Goal: Find specific page/section

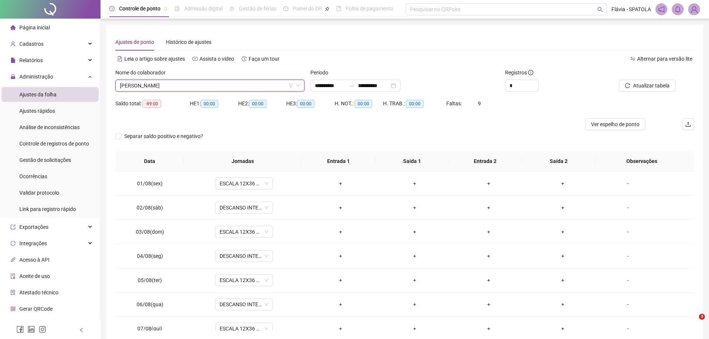
click at [219, 80] on span "[PERSON_NAME]" at bounding box center [210, 85] width 180 height 11
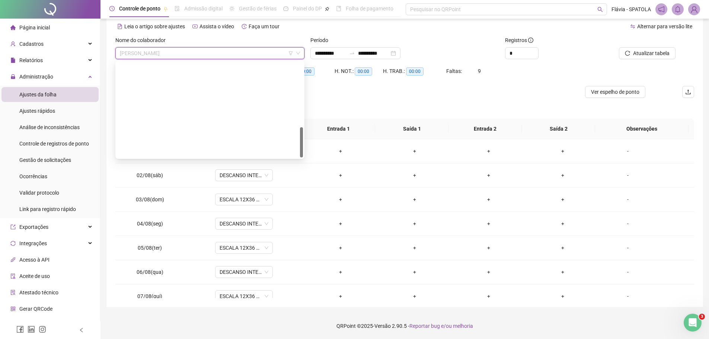
scroll to position [203, 0]
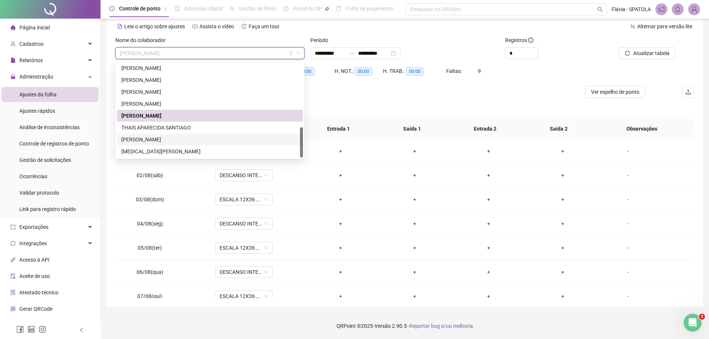
click at [166, 139] on div "[PERSON_NAME]" at bounding box center [209, 140] width 177 height 8
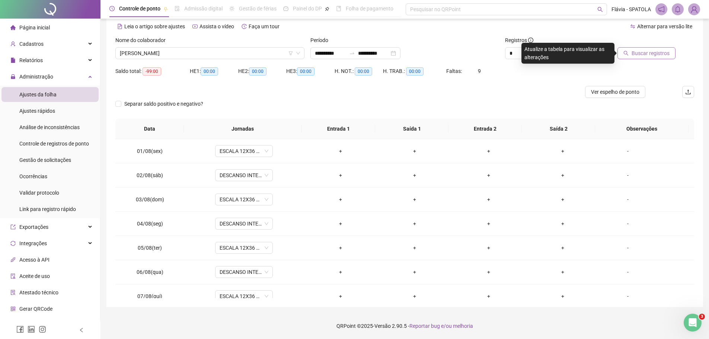
click at [654, 54] on span "Buscar registros" at bounding box center [651, 53] width 38 height 8
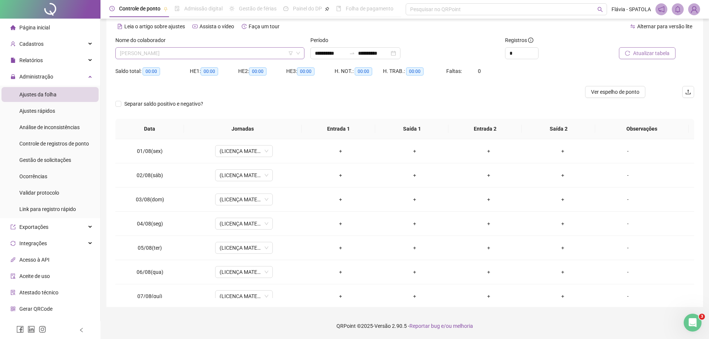
click at [179, 54] on span "[PERSON_NAME]" at bounding box center [210, 53] width 180 height 11
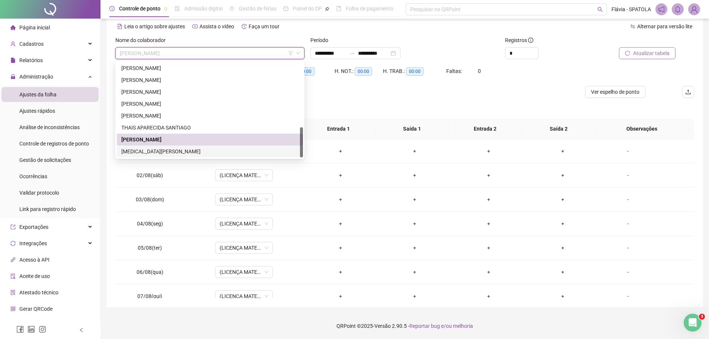
click at [178, 150] on div "[MEDICAL_DATA][PERSON_NAME]" at bounding box center [209, 151] width 177 height 8
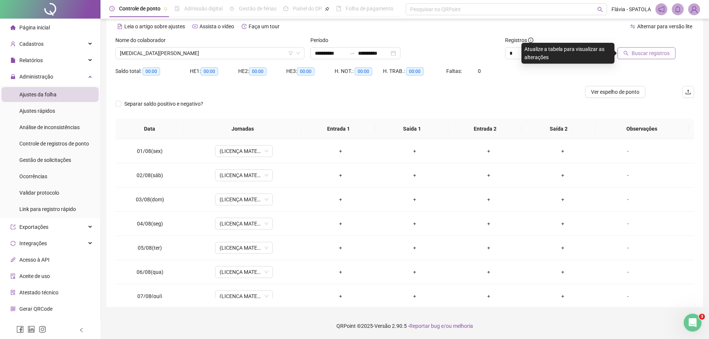
click at [643, 51] on span "Buscar registros" at bounding box center [651, 53] width 38 height 8
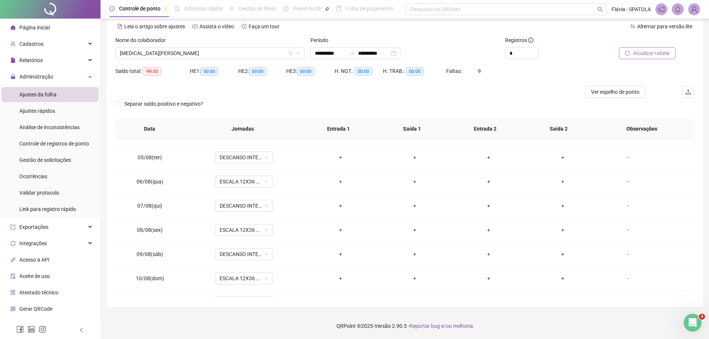
scroll to position [0, 0]
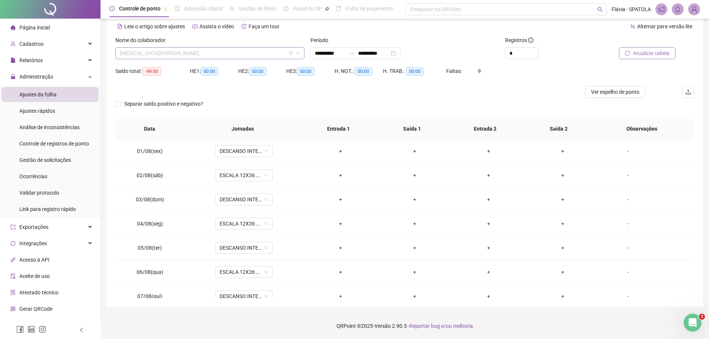
click at [217, 51] on span "[MEDICAL_DATA][PERSON_NAME]" at bounding box center [210, 53] width 180 height 11
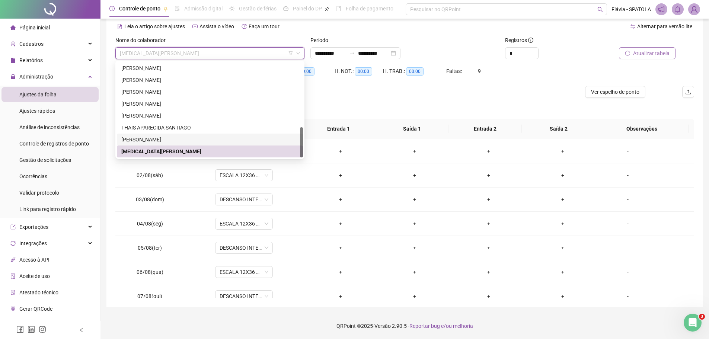
click at [169, 142] on div "[PERSON_NAME]" at bounding box center [209, 140] width 177 height 8
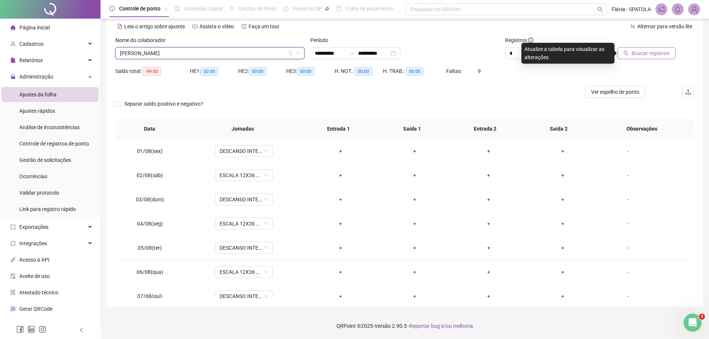
click at [632, 52] on button "Buscar registros" at bounding box center [647, 53] width 58 height 12
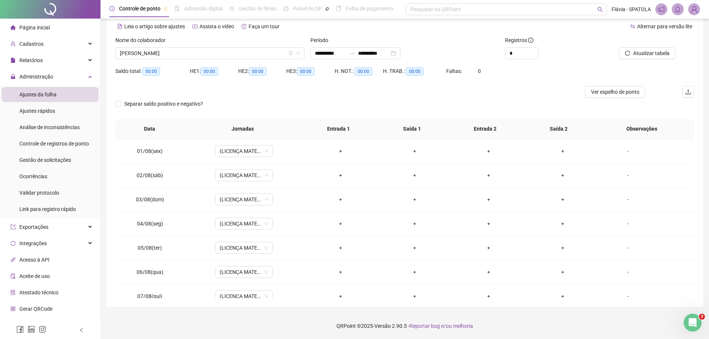
click at [452, 55] on div "**********" at bounding box center [405, 53] width 189 height 12
click at [175, 51] on span "[PERSON_NAME]" at bounding box center [210, 53] width 180 height 11
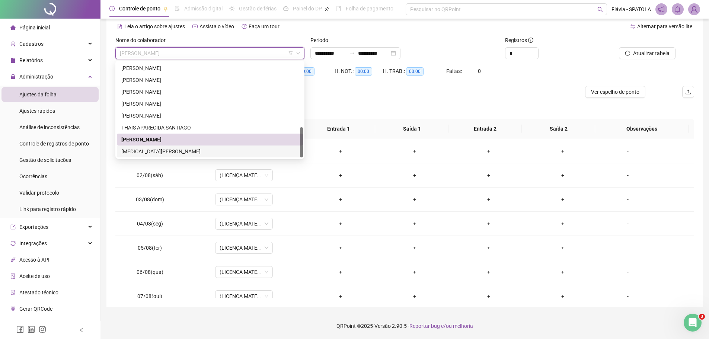
click at [157, 154] on div "[MEDICAL_DATA][PERSON_NAME]" at bounding box center [209, 151] width 177 height 8
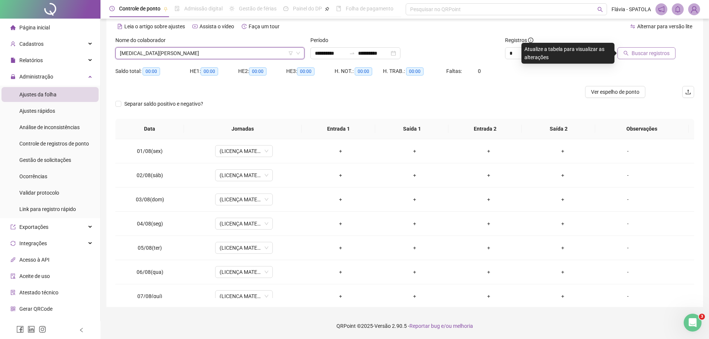
click at [632, 55] on button "Buscar registros" at bounding box center [647, 53] width 58 height 12
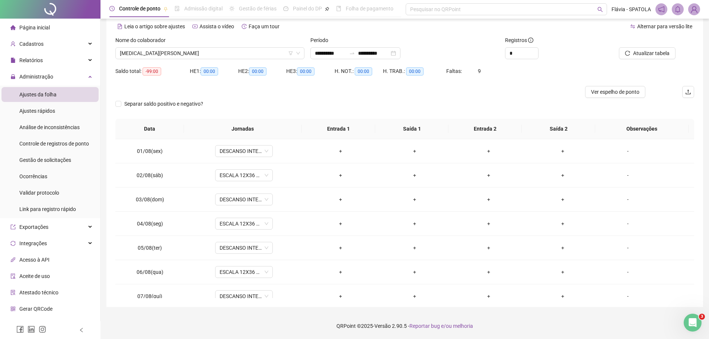
click at [369, 94] on div at bounding box center [332, 92] width 434 height 12
click at [368, 99] on div "Separar saldo positivo e negativo?" at bounding box center [404, 108] width 579 height 21
click at [361, 90] on div at bounding box center [332, 92] width 434 height 12
click at [359, 101] on div "Separar saldo positivo e negativo?" at bounding box center [404, 108] width 579 height 21
